Goal: Information Seeking & Learning: Learn about a topic

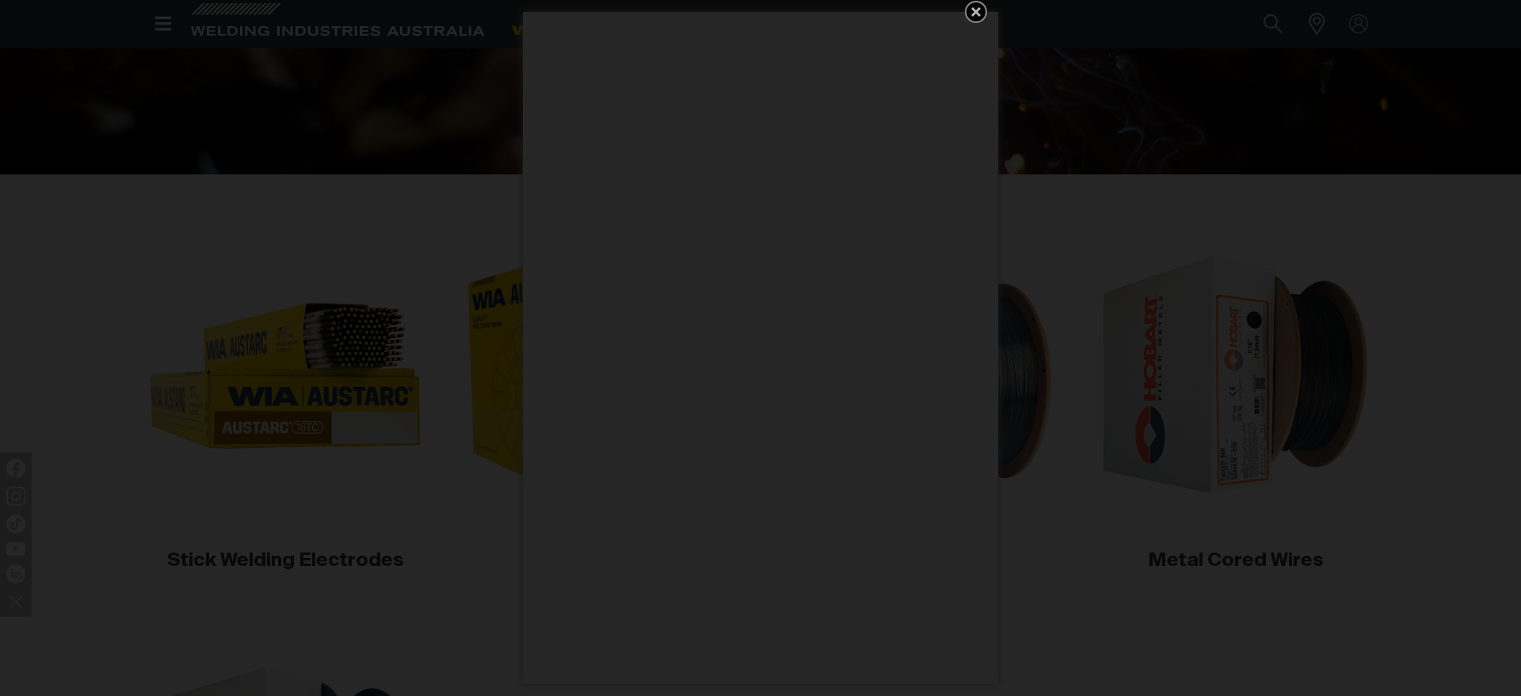
scroll to position [566, 0]
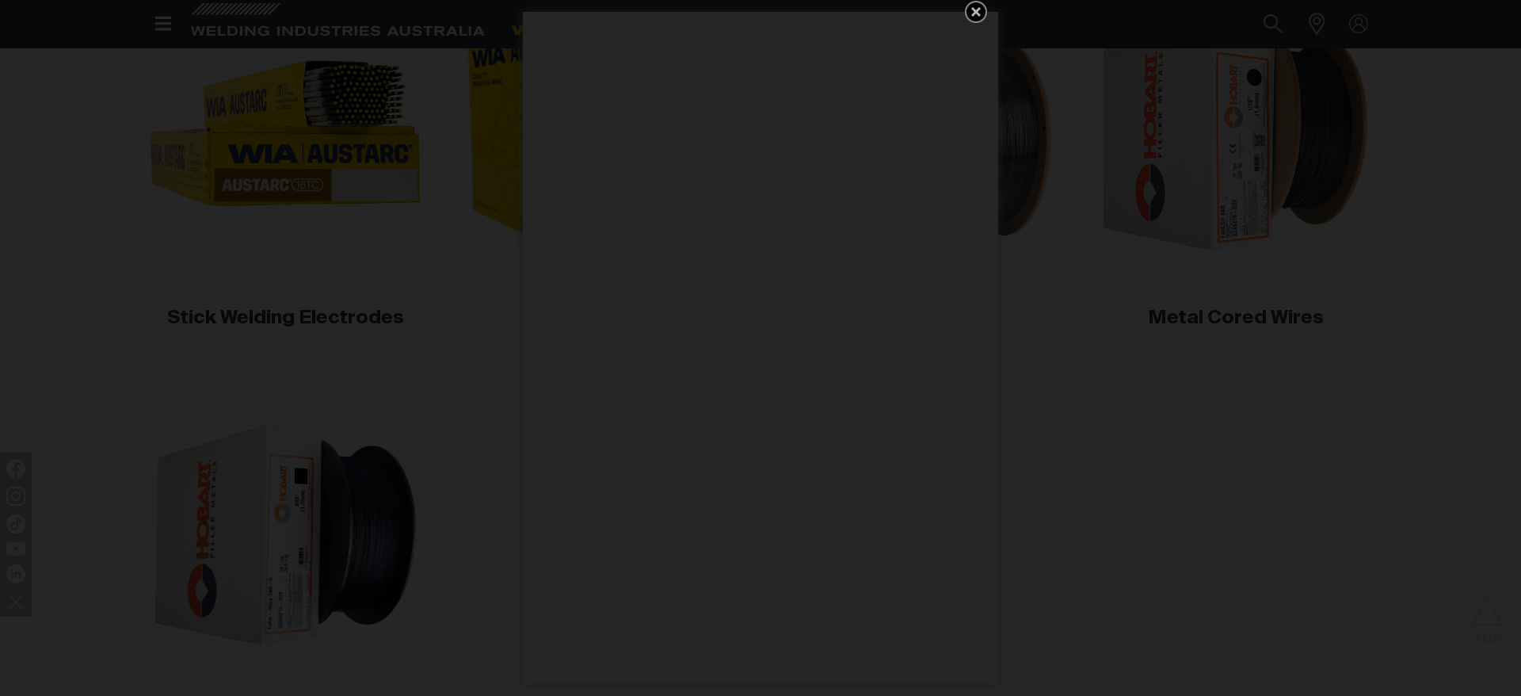
click at [974, 2] on link "Get 5 WIA Welding Guides Free!" at bounding box center [976, 12] width 22 height 22
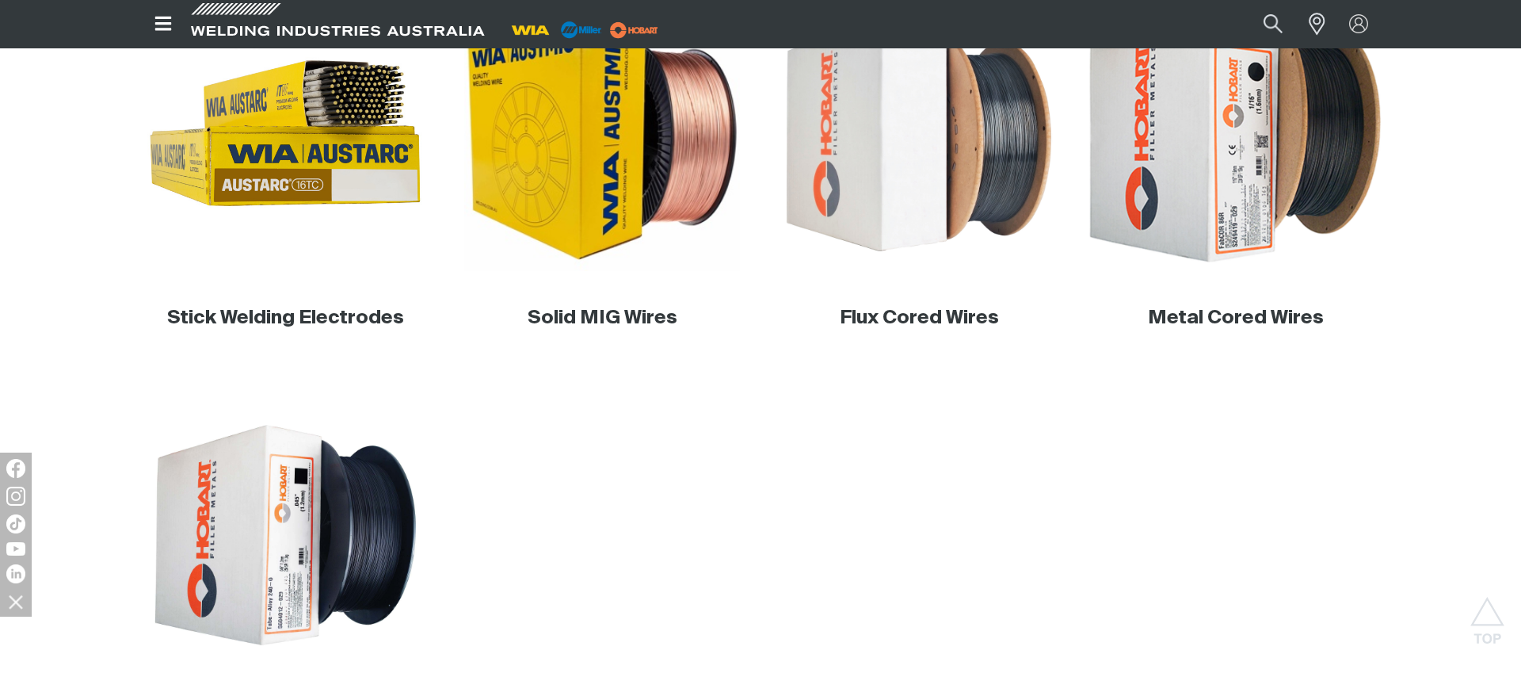
click at [1262, 179] on img at bounding box center [1236, 133] width 303 height 303
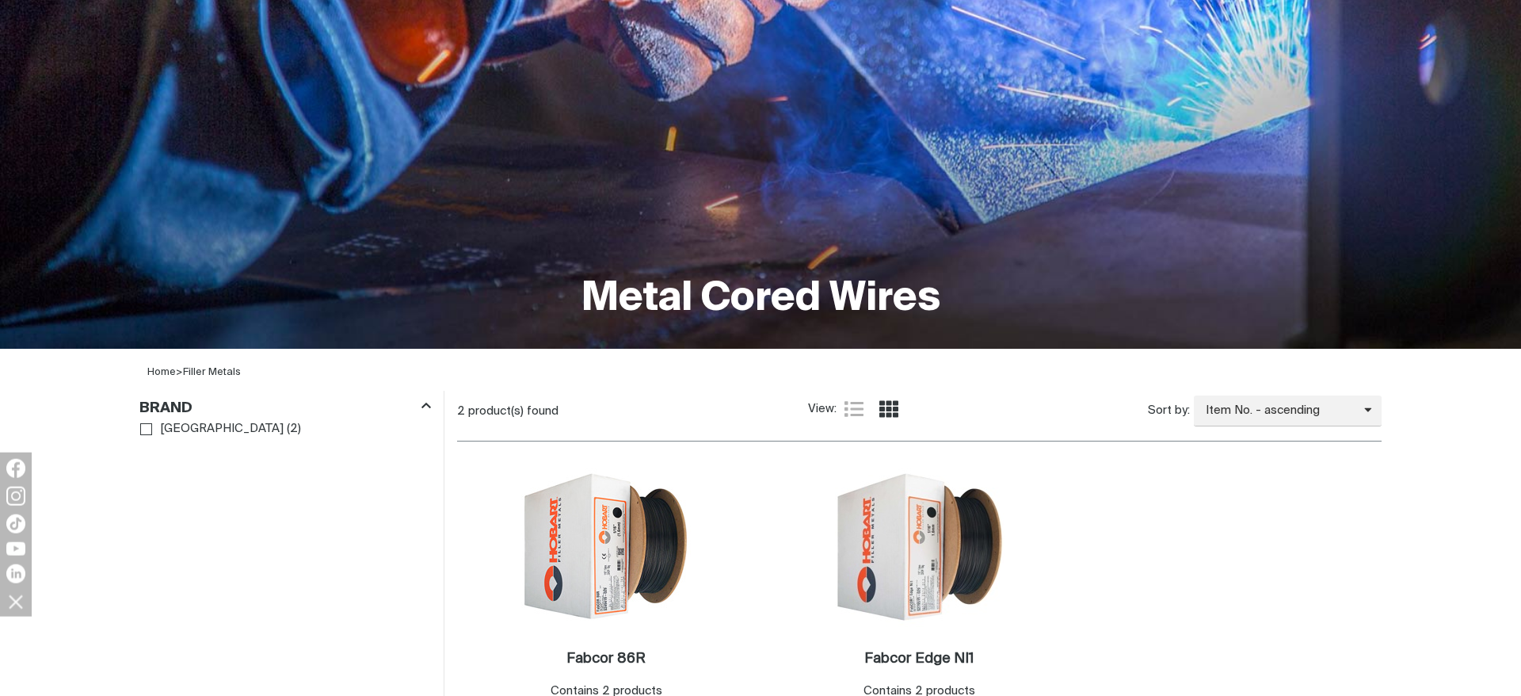
scroll to position [404, 0]
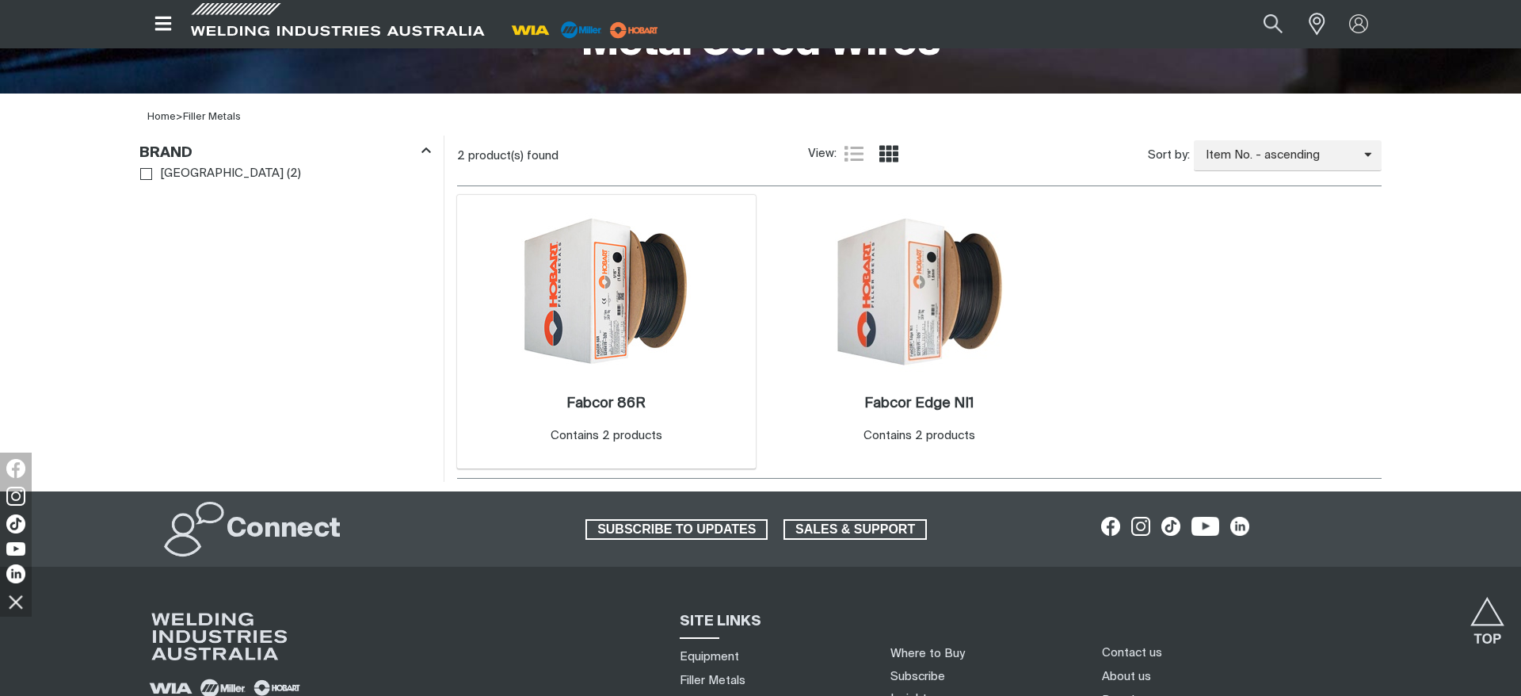
click at [643, 308] on img at bounding box center [606, 292] width 170 height 170
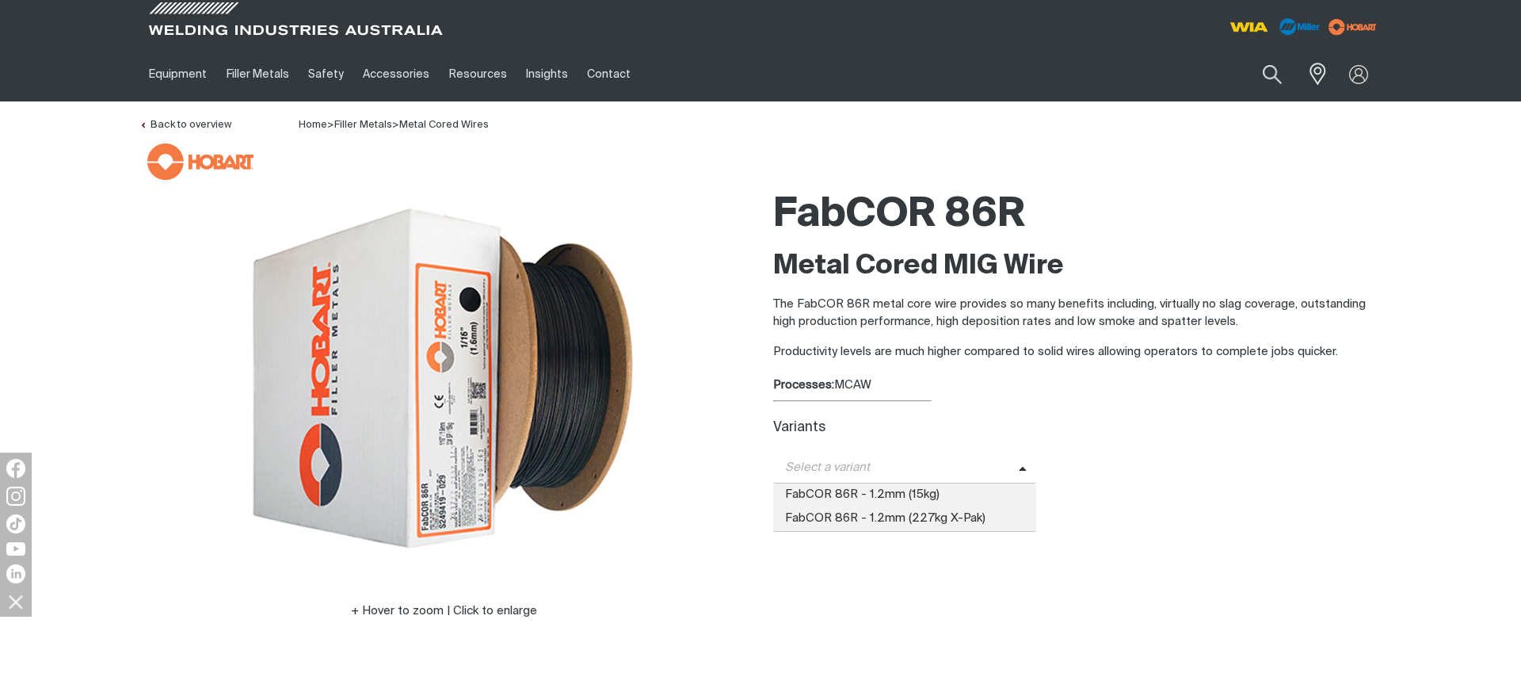
click at [978, 458] on span "Select a variant" at bounding box center [904, 467] width 263 height 31
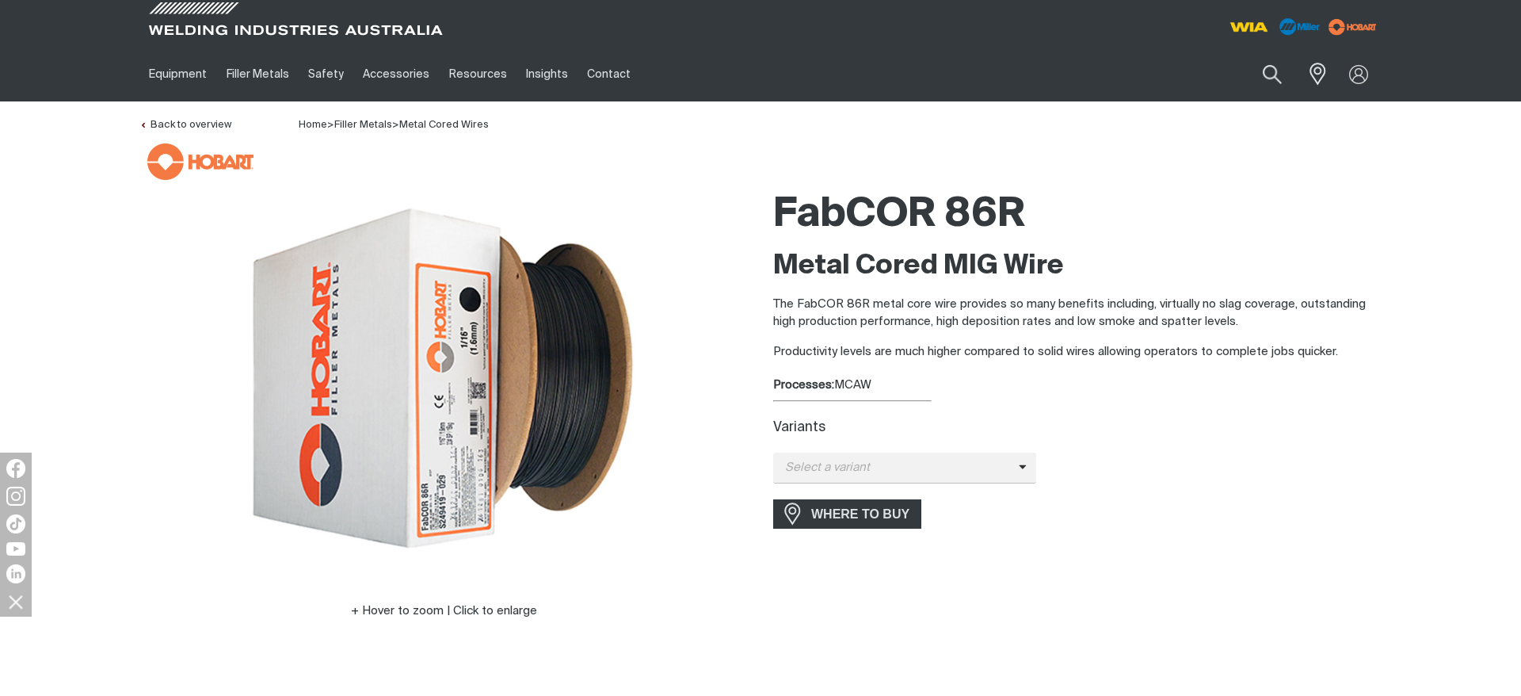
click at [1043, 379] on div "Processes: MCAW" at bounding box center [1077, 385] width 608 height 18
